Goal: Task Accomplishment & Management: Manage account settings

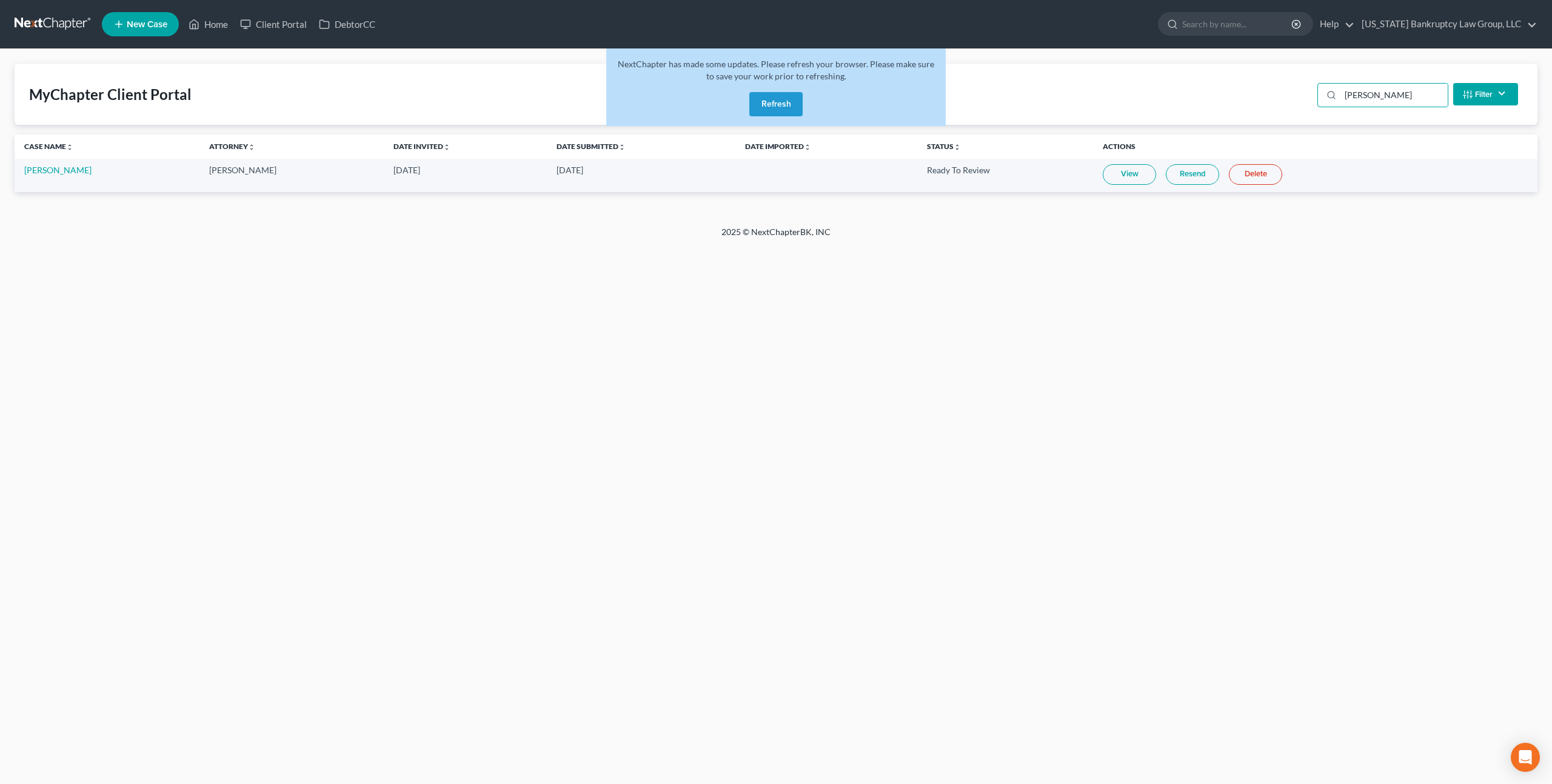
click at [787, 100] on button "Refresh" at bounding box center [776, 104] width 53 height 24
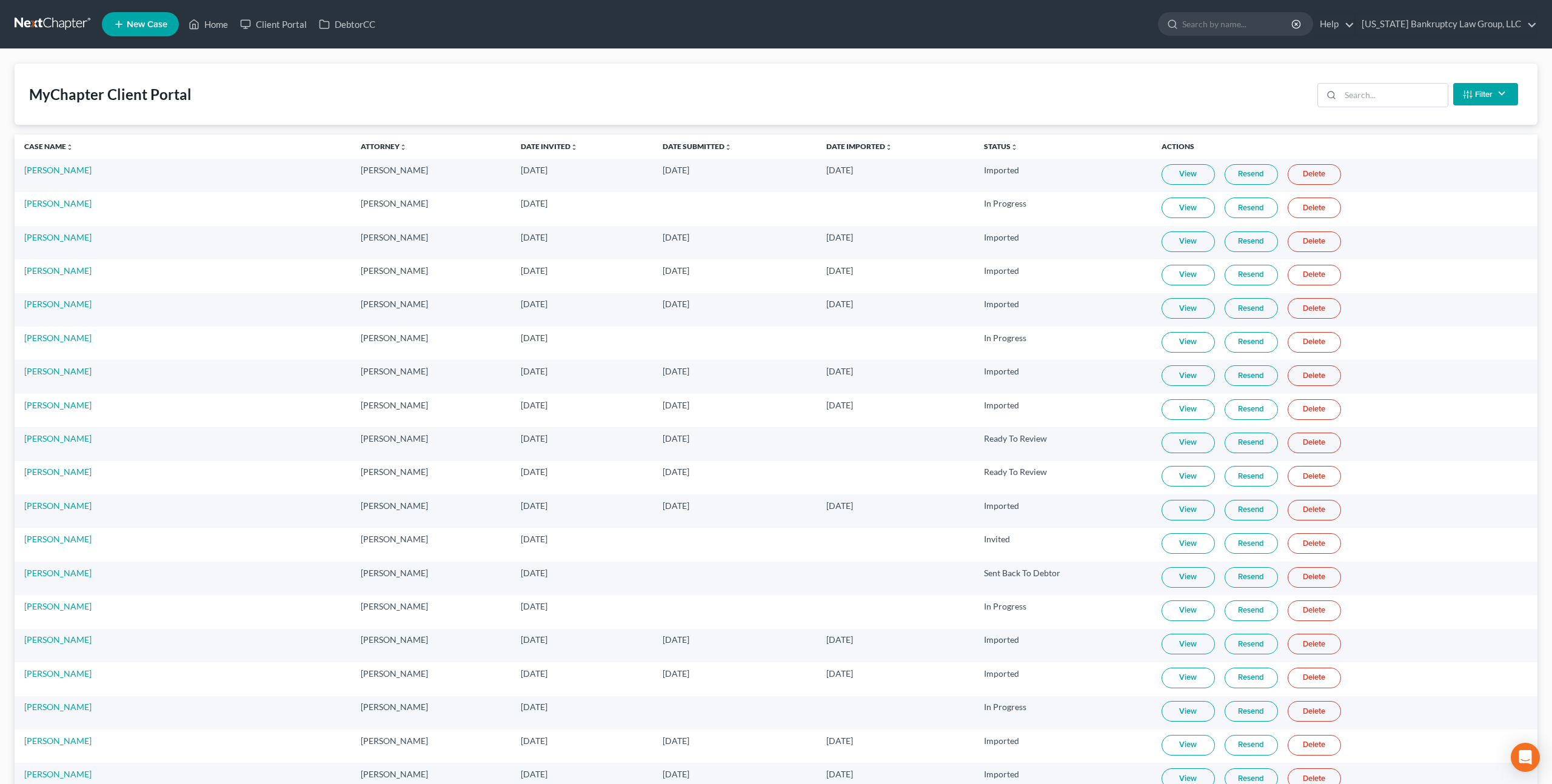
click at [72, 16] on link at bounding box center [53, 24] width 77 height 22
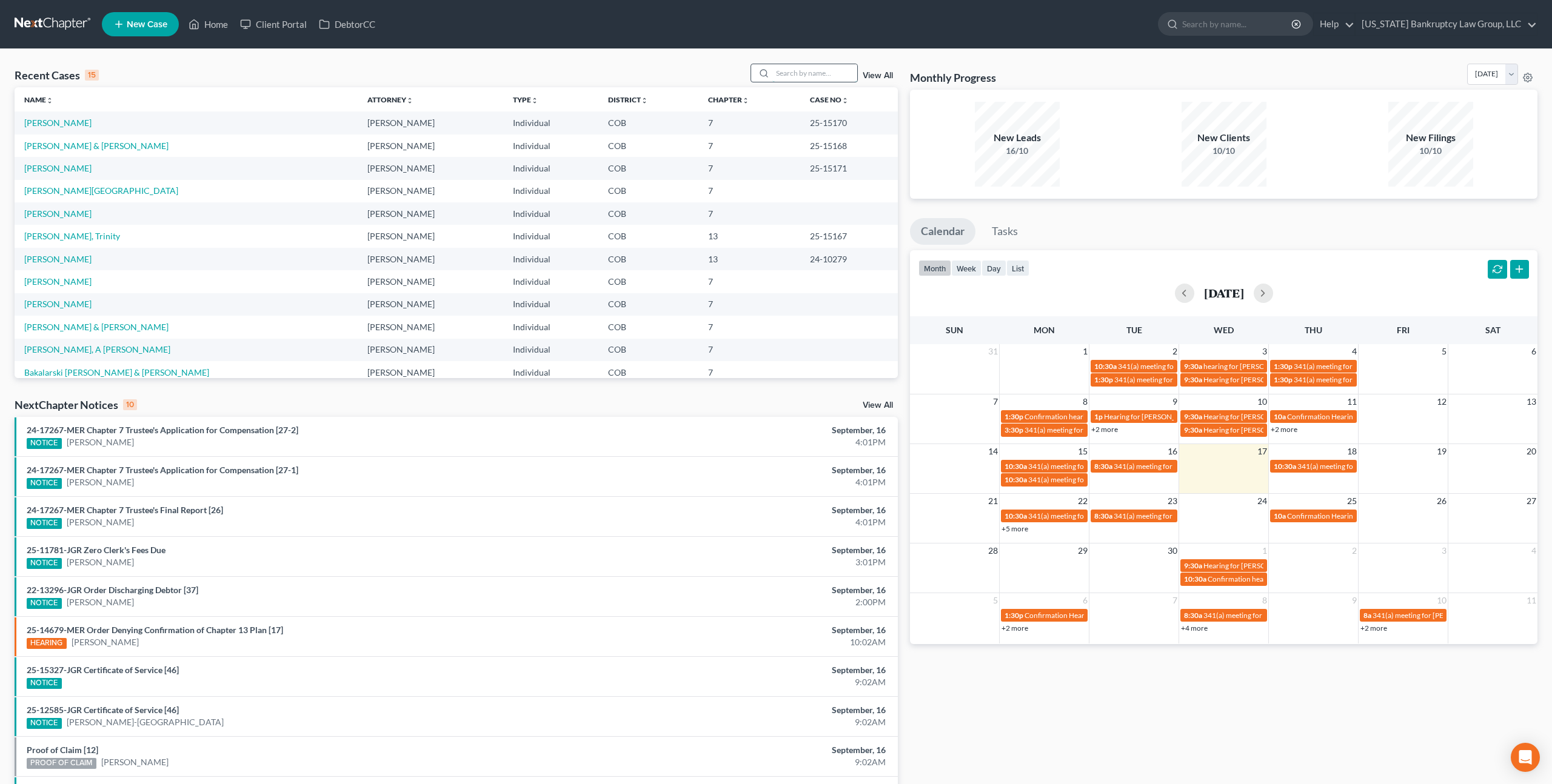
click at [789, 72] on input "search" at bounding box center [815, 73] width 85 height 17
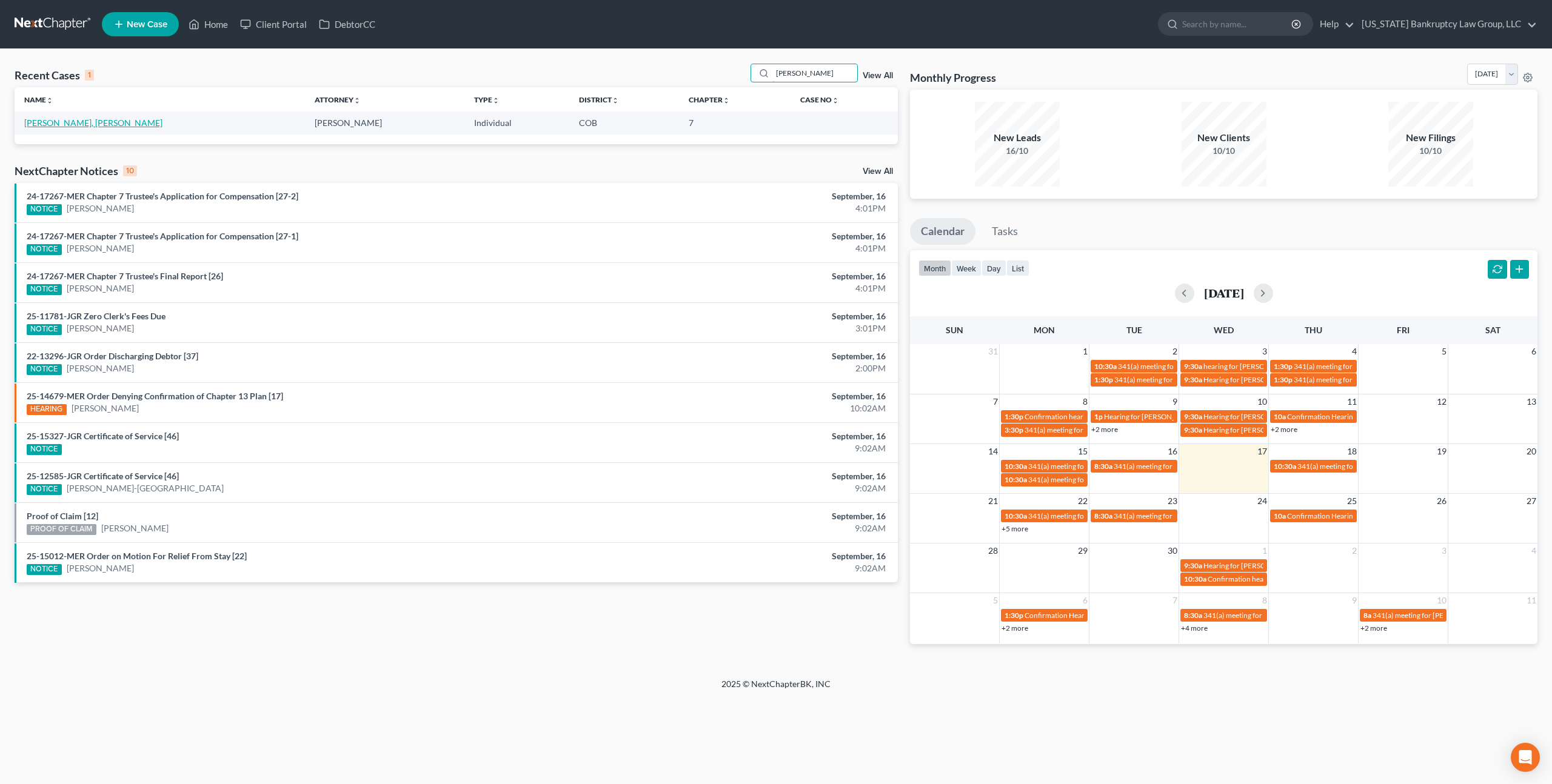
type input "[PERSON_NAME]"
click at [66, 124] on link "[PERSON_NAME], [PERSON_NAME]" at bounding box center [93, 122] width 138 height 10
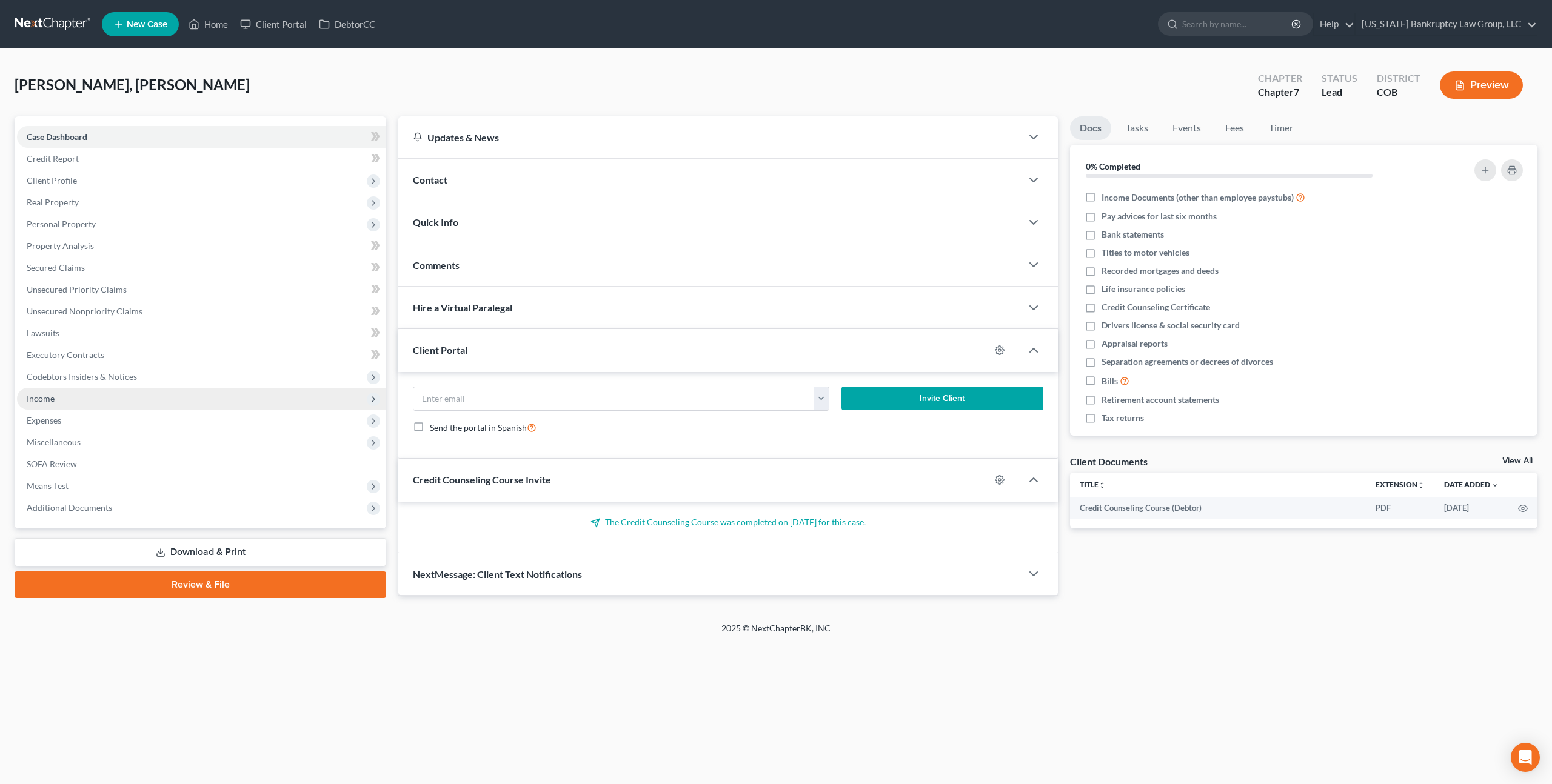
click at [66, 395] on span "Income" at bounding box center [201, 398] width 369 height 22
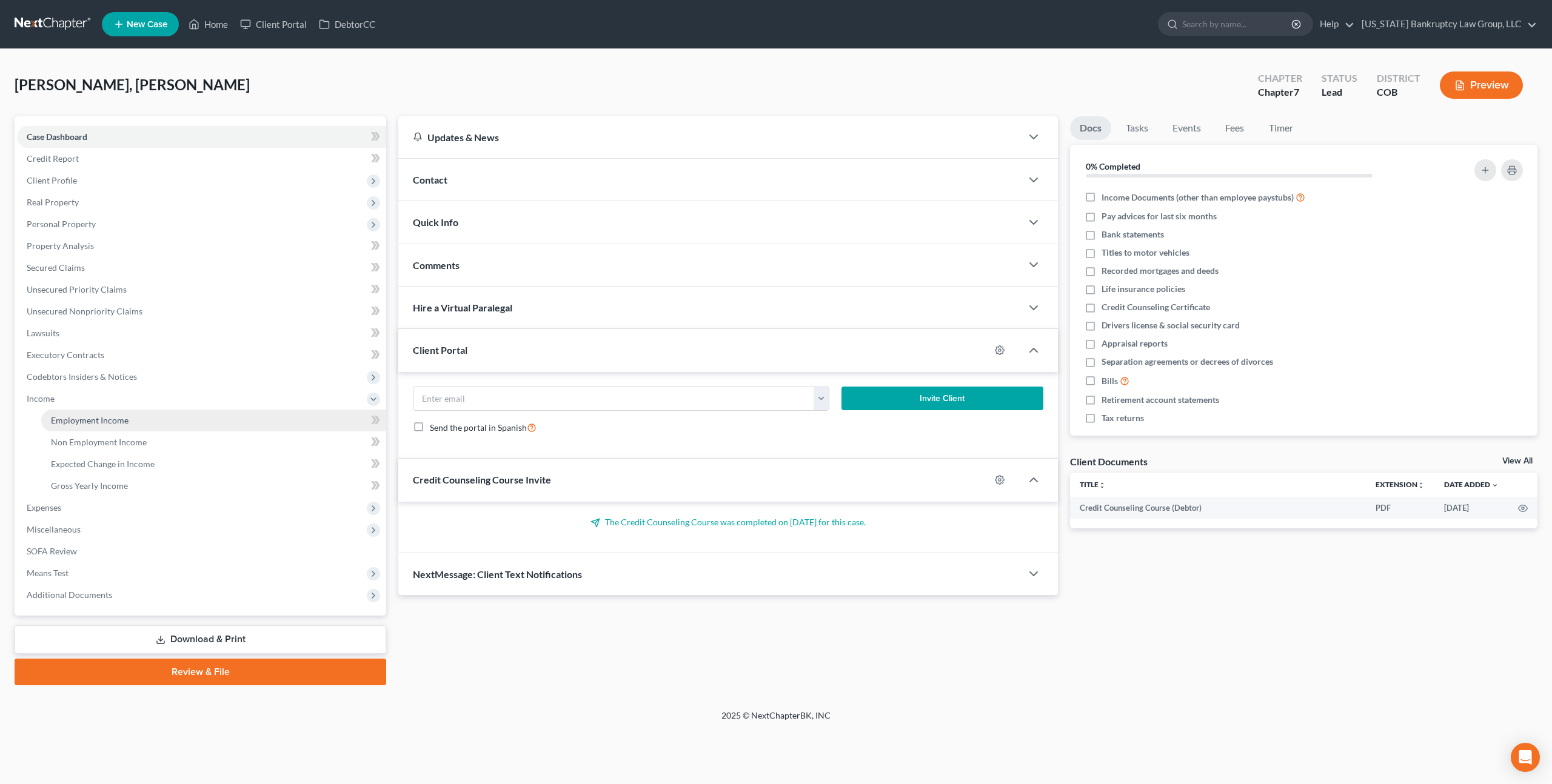
click at [90, 422] on span "Employment Income" at bounding box center [89, 420] width 77 height 10
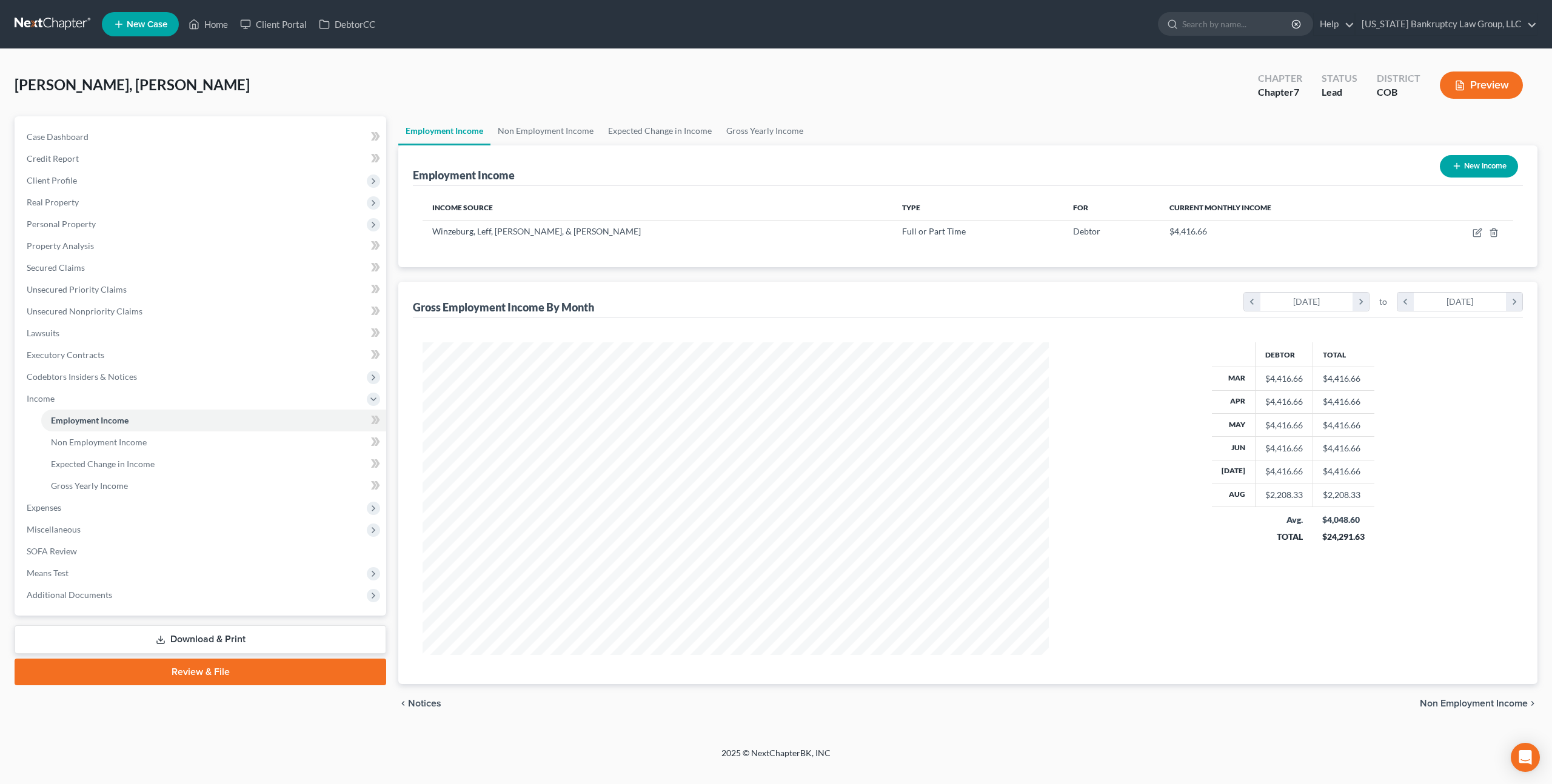
scroll to position [313, 650]
click at [1481, 230] on icon "button" at bounding box center [1477, 233] width 10 height 10
select select "0"
select select "5"
select select "1"
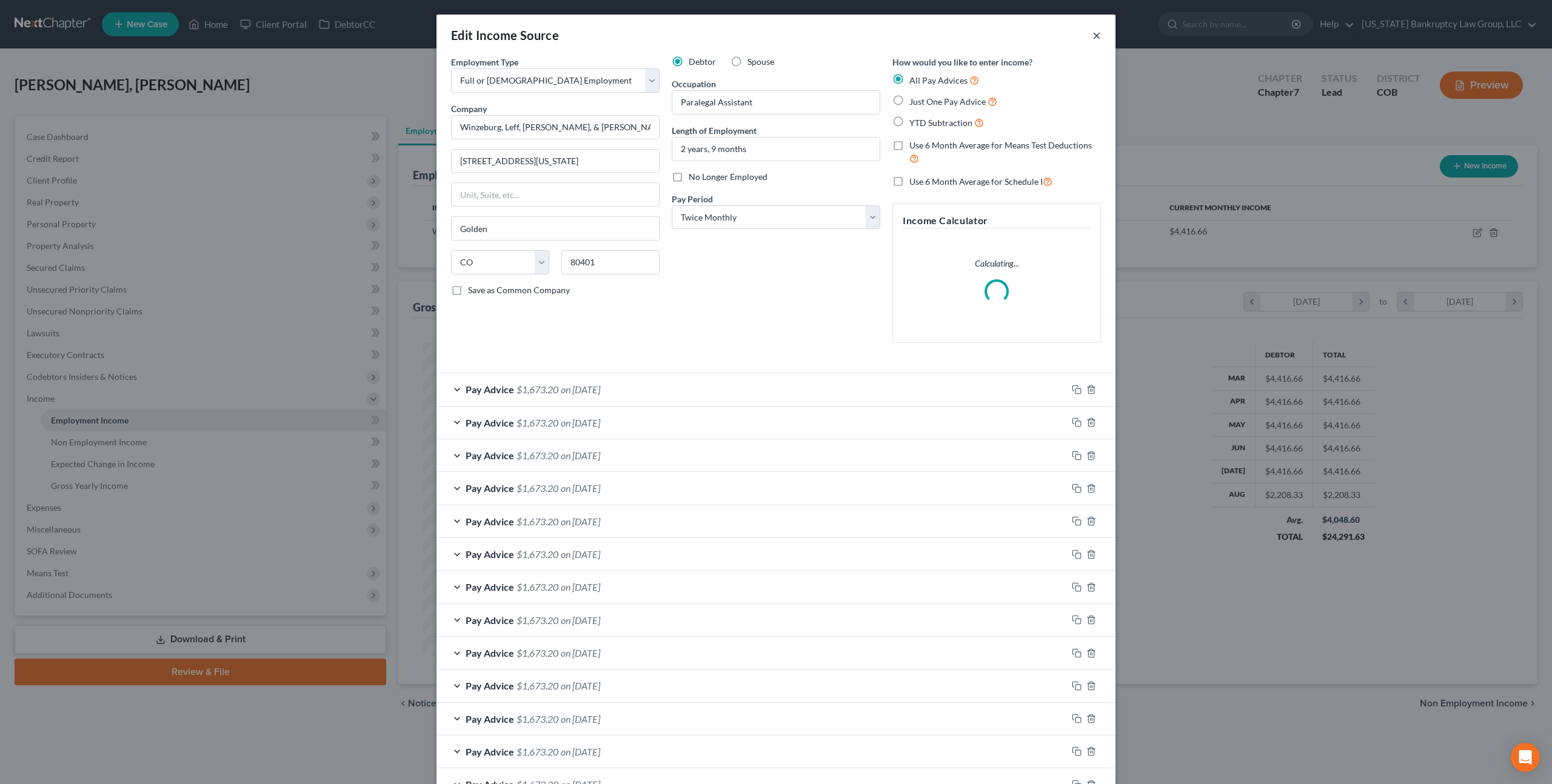
click at [1094, 37] on button "×" at bounding box center [1096, 35] width 8 height 15
